Goal: Information Seeking & Learning: Learn about a topic

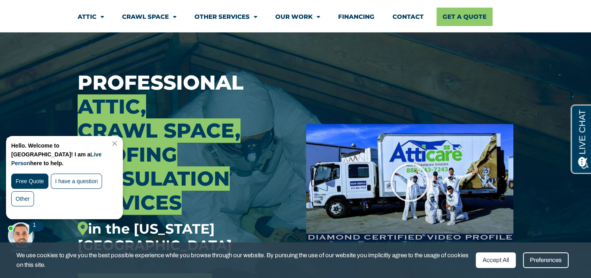
scroll to position [80, 0]
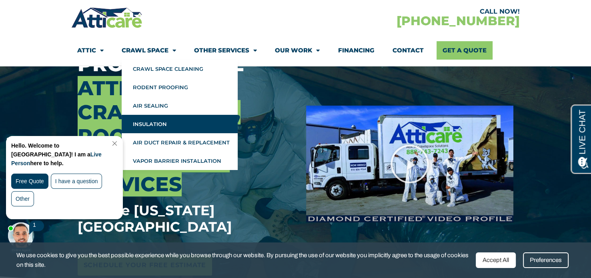
click at [150, 123] on link "Insulation" at bounding box center [180, 124] width 116 height 18
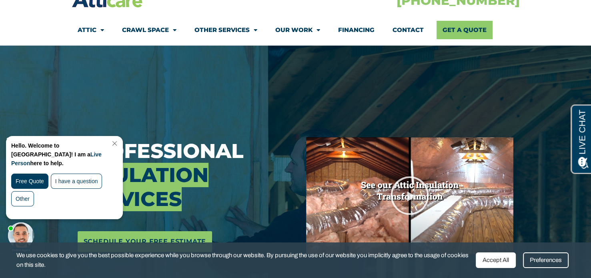
scroll to position [120, 0]
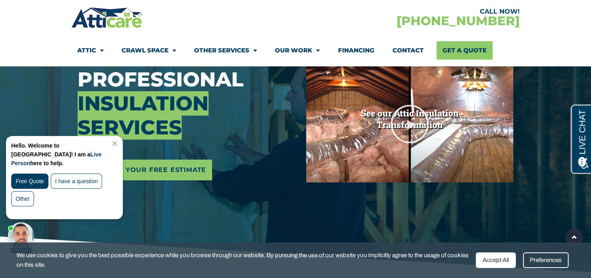
click at [119, 143] on link "Close Chat" at bounding box center [114, 144] width 11 height 6
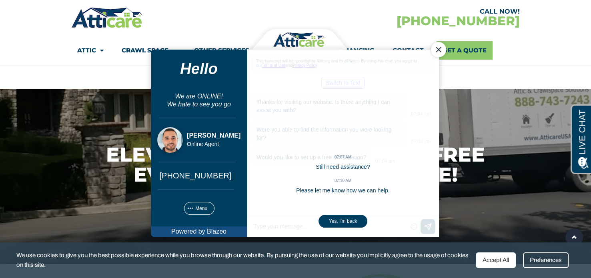
scroll to position [0, 0]
click at [434, 53] on div "Close Chat" at bounding box center [438, 49] width 15 height 15
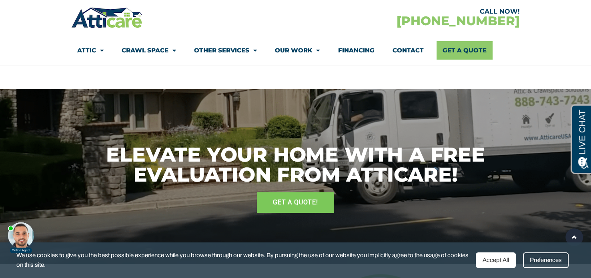
click at [352, 50] on link "Financing" at bounding box center [356, 50] width 36 height 18
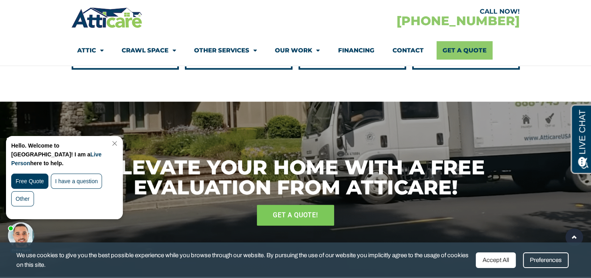
scroll to position [3524, 0]
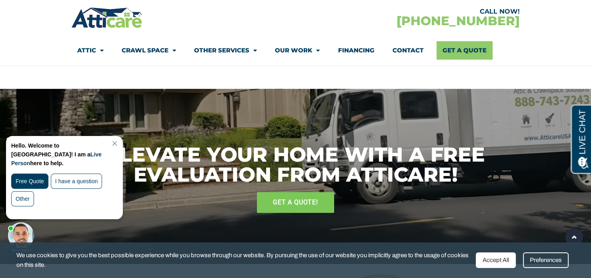
click at [119, 143] on link "Close Chat" at bounding box center [114, 144] width 11 height 6
